Goal: Information Seeking & Learning: Learn about a topic

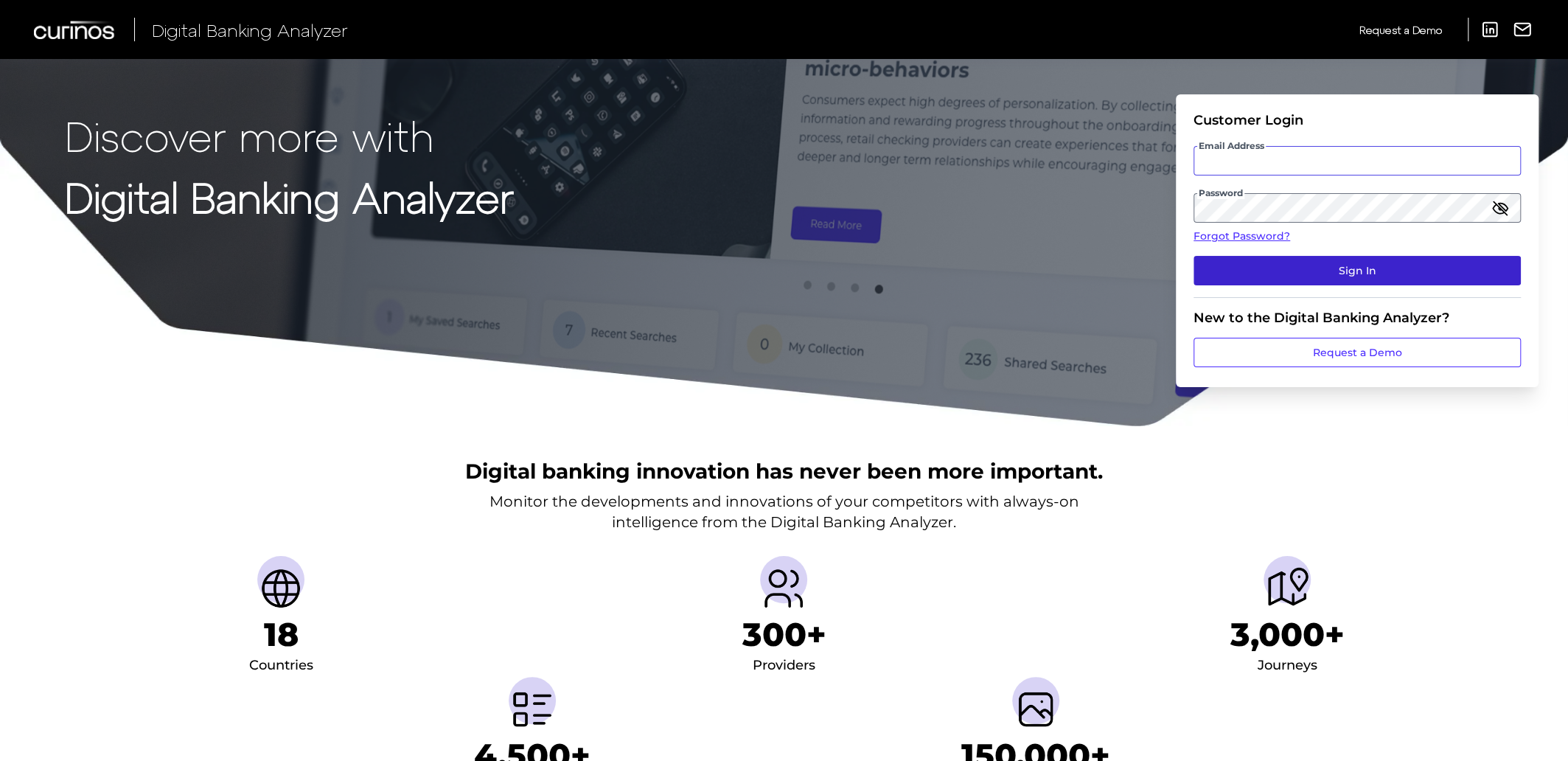
type input "[EMAIL_ADDRESS][PERSON_NAME][DOMAIN_NAME]"
drag, startPoint x: 1350, startPoint y: 272, endPoint x: 1392, endPoint y: 268, distance: 42.2
click at [1350, 271] on button "Sign In" at bounding box center [1357, 271] width 327 height 30
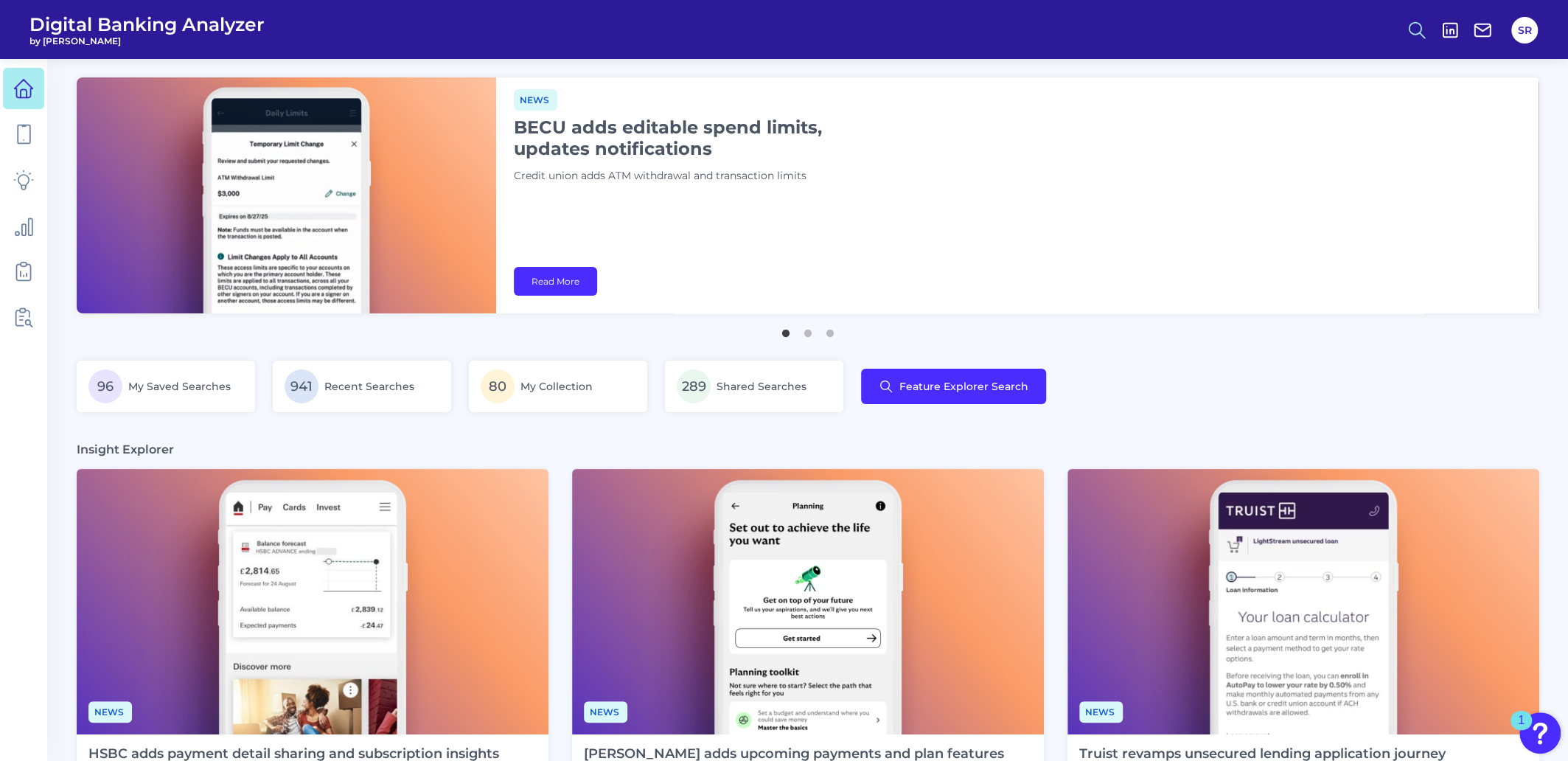
click at [1413, 29] on icon at bounding box center [1417, 30] width 20 height 20
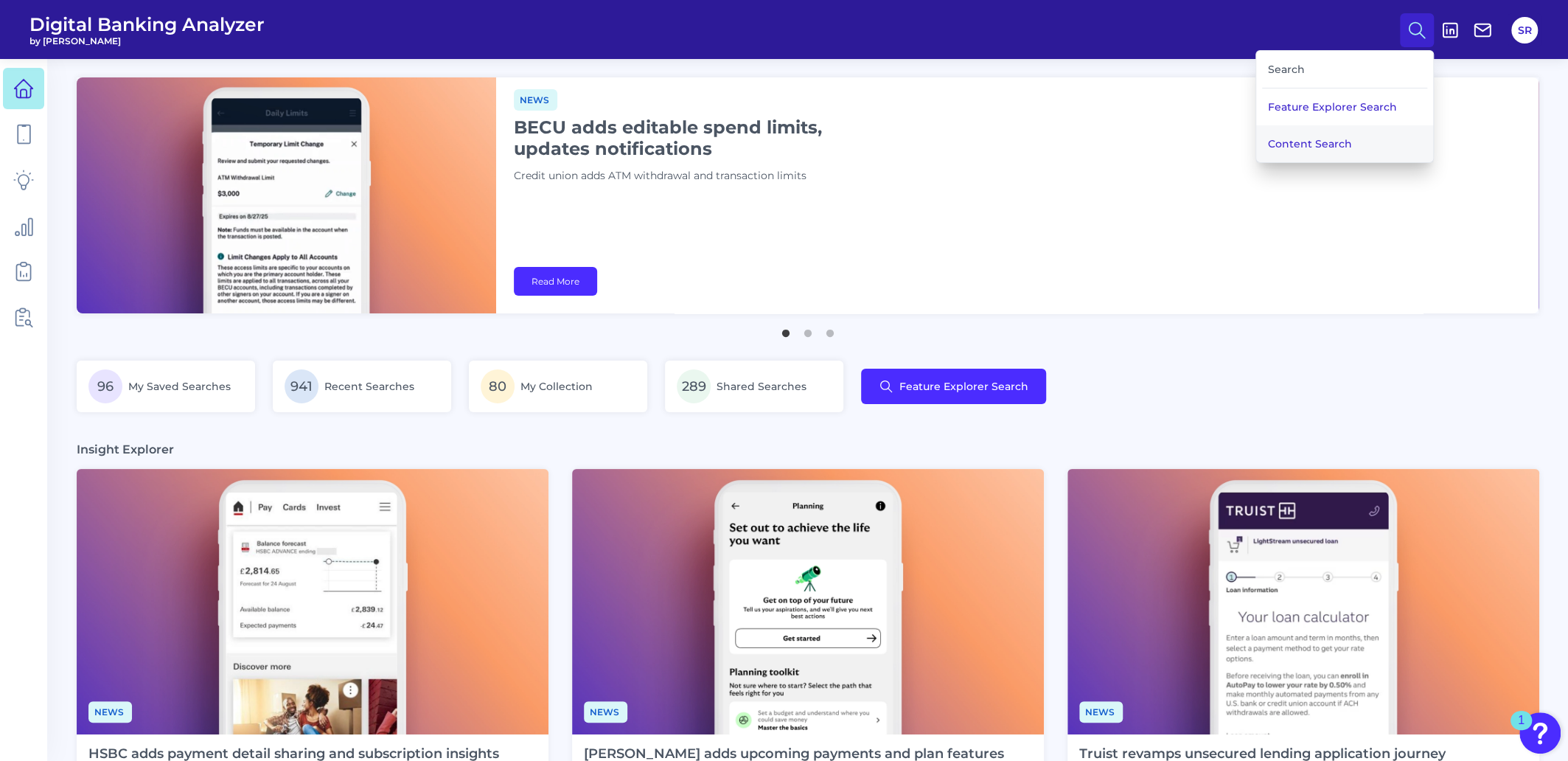
click at [1359, 141] on button "Content Search" at bounding box center [1344, 144] width 177 height 37
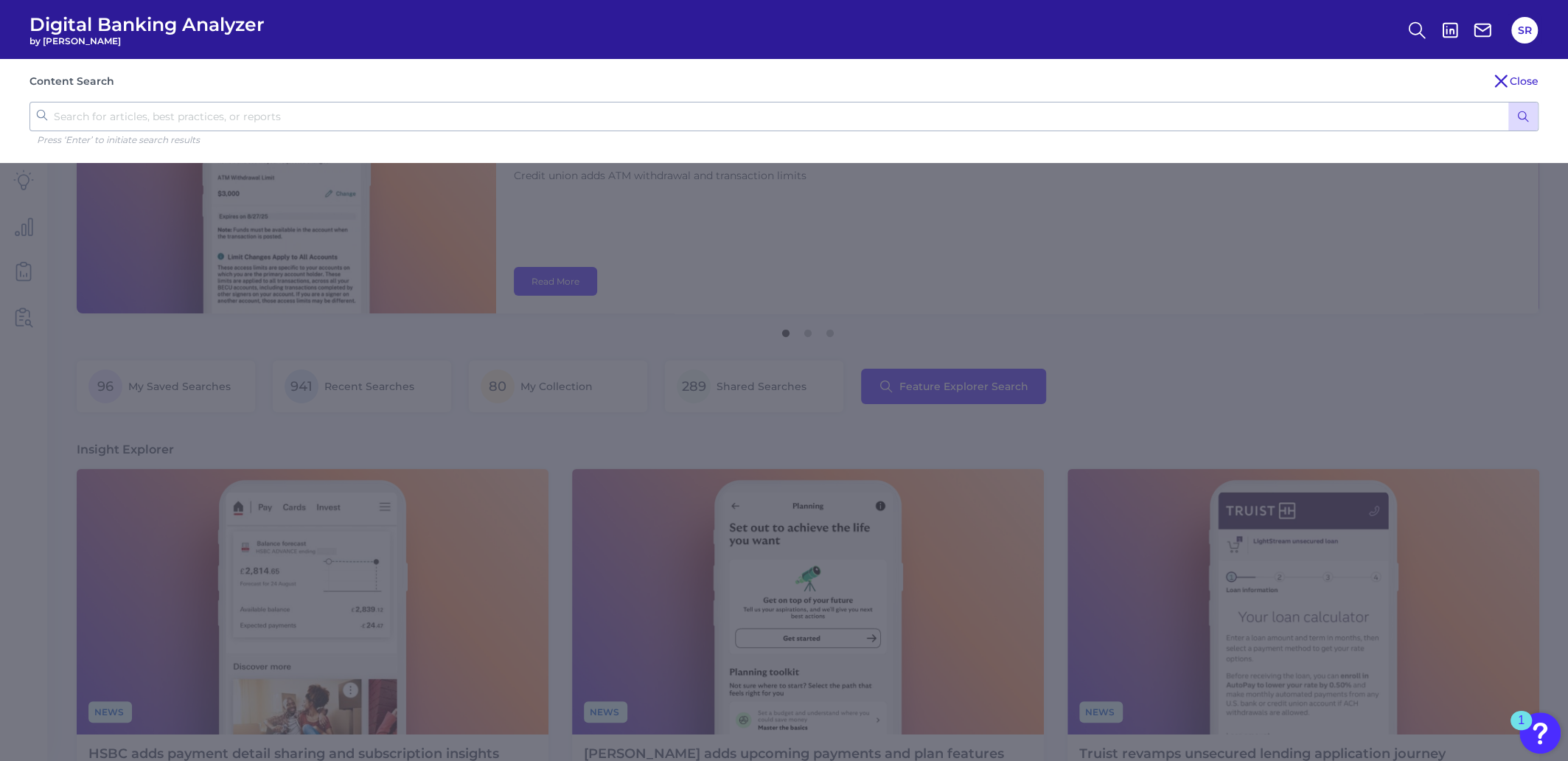
click at [646, 118] on input "text" at bounding box center [784, 117] width 1509 height 30
type input "discover"
click at [1508, 103] on button "submit" at bounding box center [1523, 117] width 30 height 28
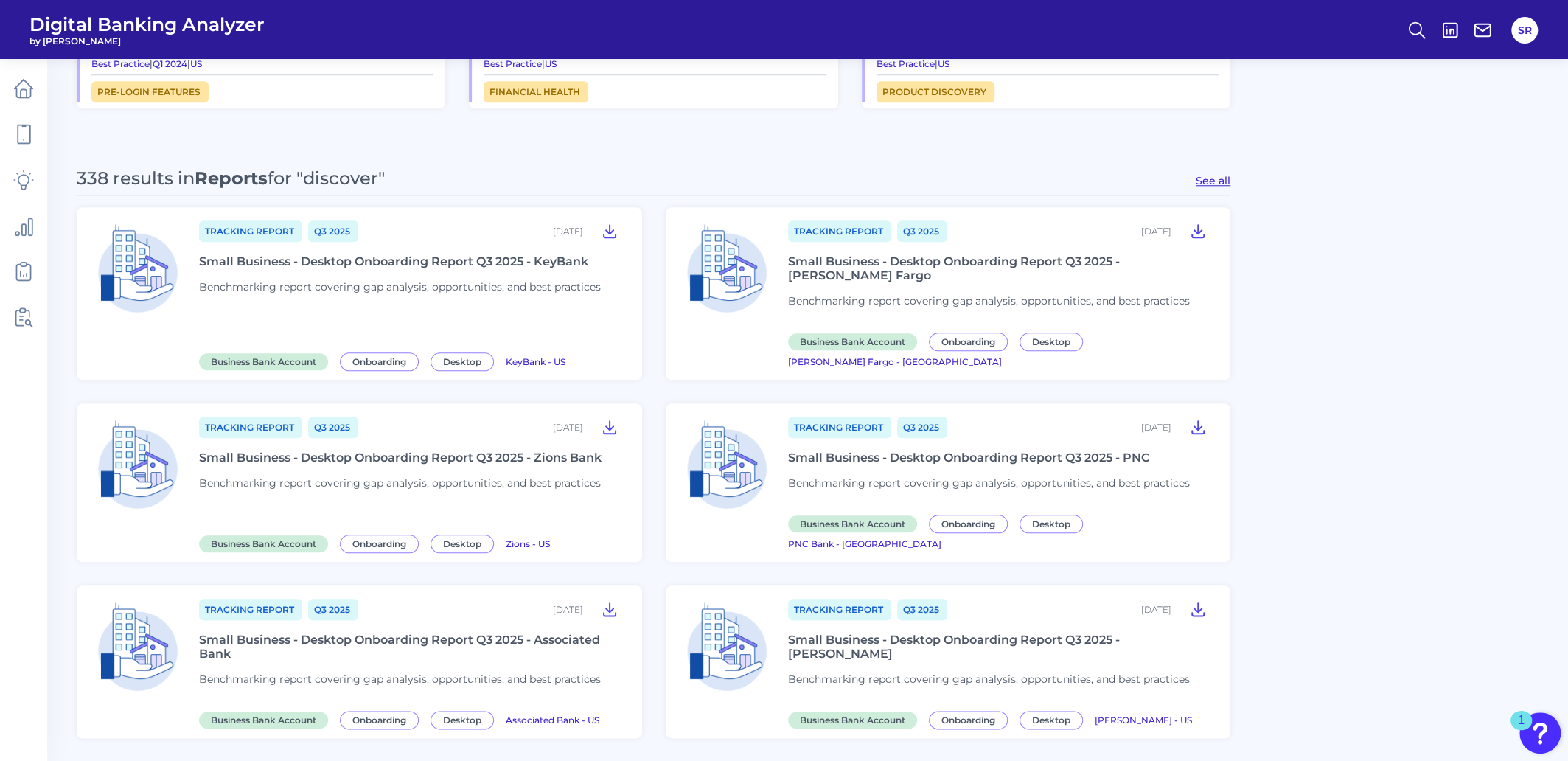
scroll to position [1157, 0]
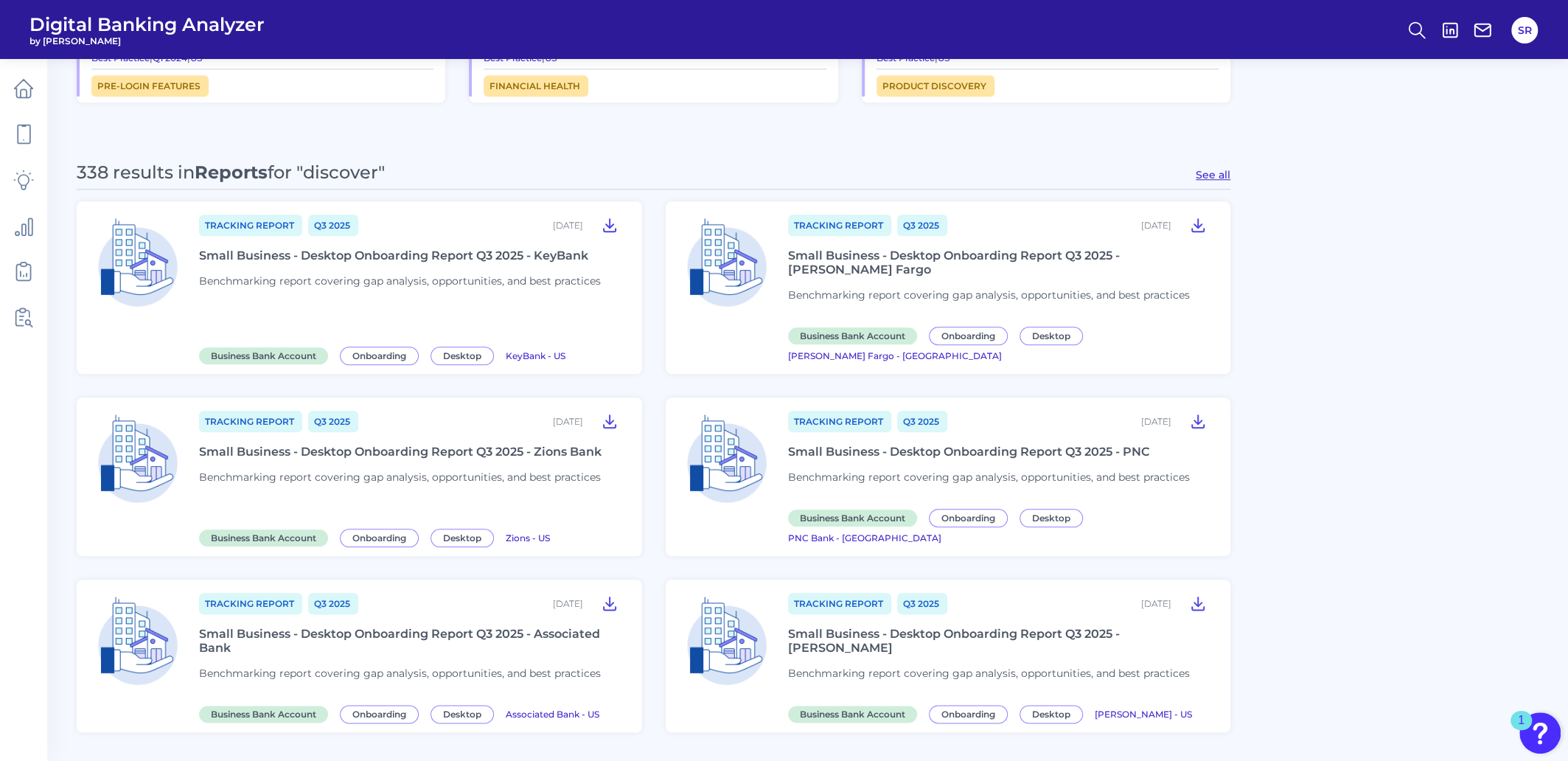
drag, startPoint x: 1210, startPoint y: 173, endPoint x: 1221, endPoint y: 173, distance: 11.0
click at [1210, 173] on button "See all" at bounding box center [1213, 174] width 35 height 13
type input "Reports"
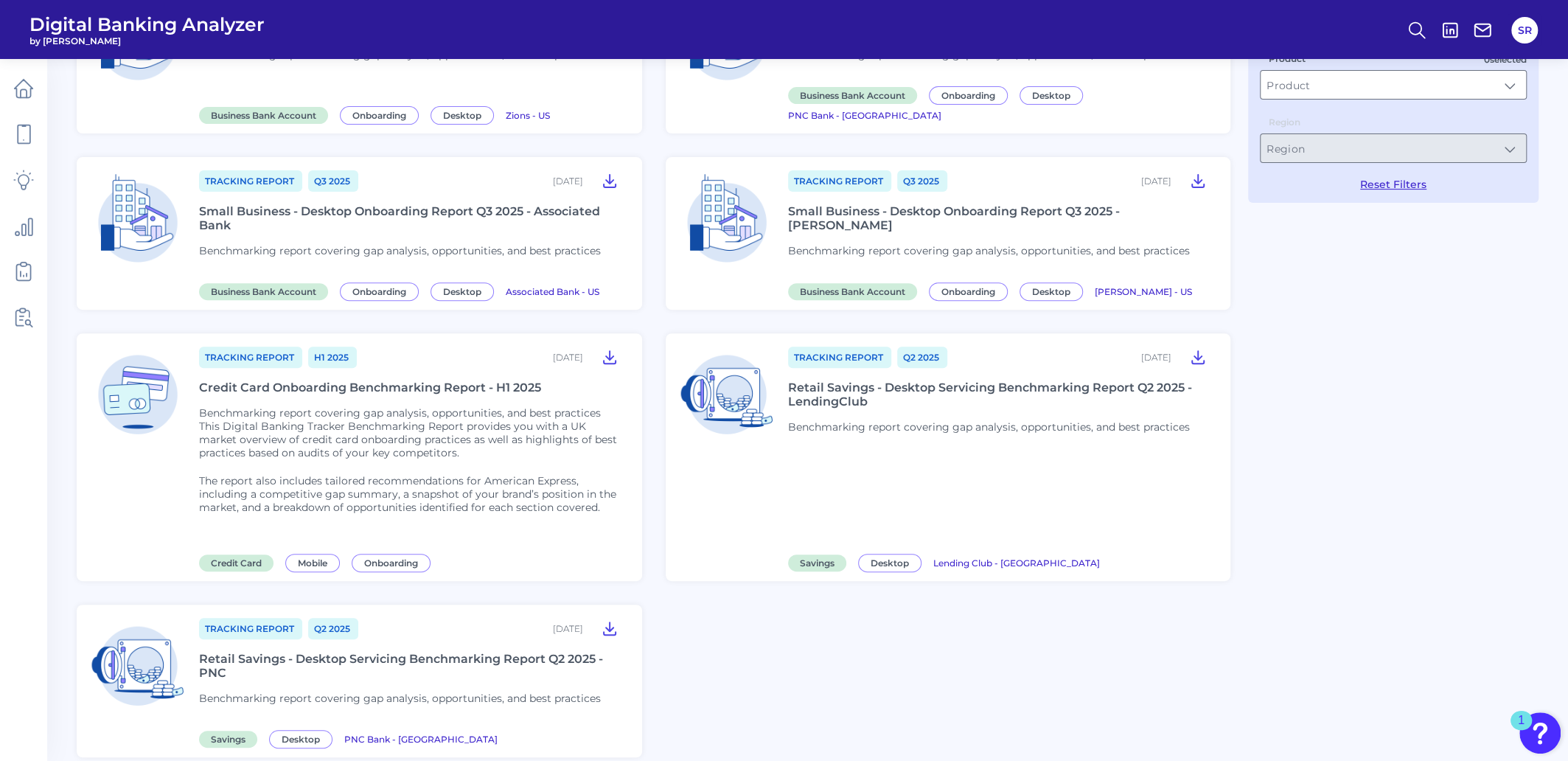
scroll to position [508, 0]
